Goal: Information Seeking & Learning: Learn about a topic

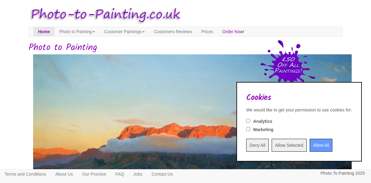
click at [246, 146] on input "Deny All" at bounding box center [257, 145] width 22 height 13
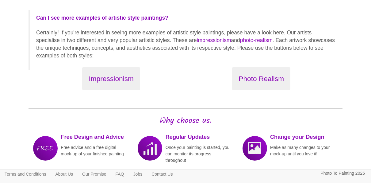
scroll to position [766, 0]
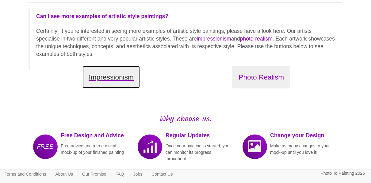
click at [109, 76] on button "Impressionism" at bounding box center [111, 77] width 58 height 23
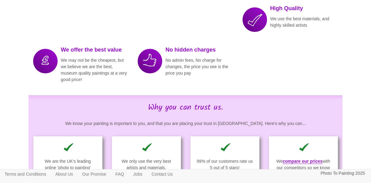
scroll to position [766, 0]
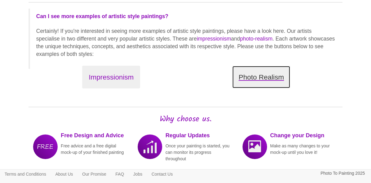
click at [259, 76] on button "Photo Realism" at bounding box center [261, 77] width 58 height 23
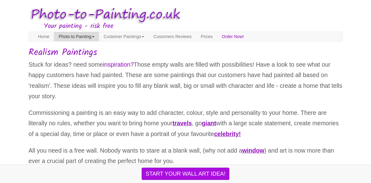
click at [79, 36] on link "Photo to Painting" at bounding box center [76, 36] width 45 height 9
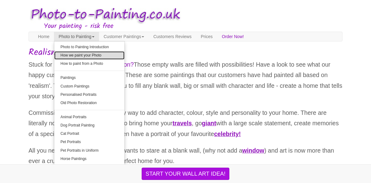
click at [97, 53] on link "How we paint your Photo" at bounding box center [89, 55] width 70 height 8
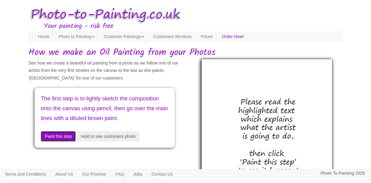
click at [58, 141] on button "Paint this step" at bounding box center [58, 136] width 35 height 10
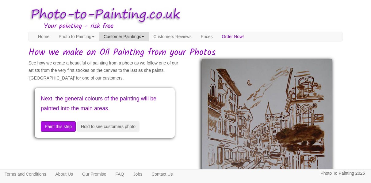
click at [132, 37] on link "Customer Paintings" at bounding box center [124, 36] width 50 height 9
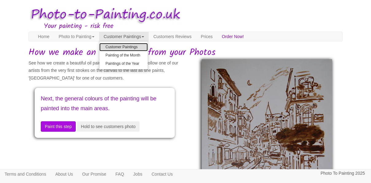
click at [131, 45] on link "Customer Paintings" at bounding box center [123, 47] width 48 height 8
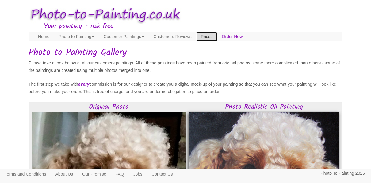
click at [217, 36] on link "Prices" at bounding box center [206, 36] width 21 height 9
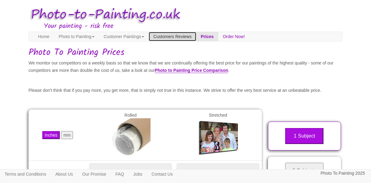
click at [179, 36] on link "Customers Reviews" at bounding box center [172, 36] width 47 height 9
click at [41, 35] on link "Home" at bounding box center [43, 36] width 21 height 9
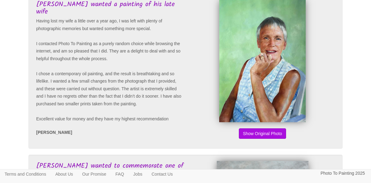
scroll to position [399, 0]
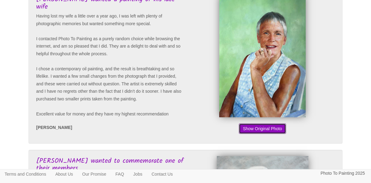
click at [266, 134] on button "Show Original Photo" at bounding box center [262, 128] width 47 height 10
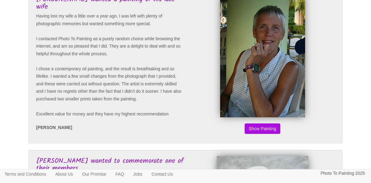
click at [262, 134] on button "Show Original Photo" at bounding box center [262, 128] width 47 height 10
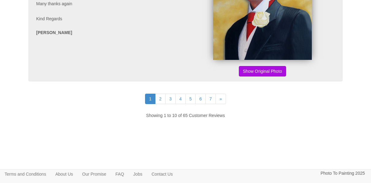
scroll to position [1575, 0]
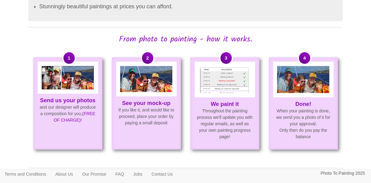
scroll to position [491, 0]
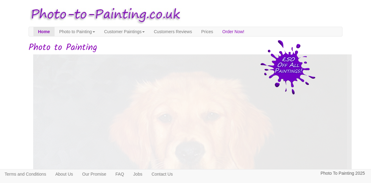
scroll to position [766, 0]
